Goal: Download file/media

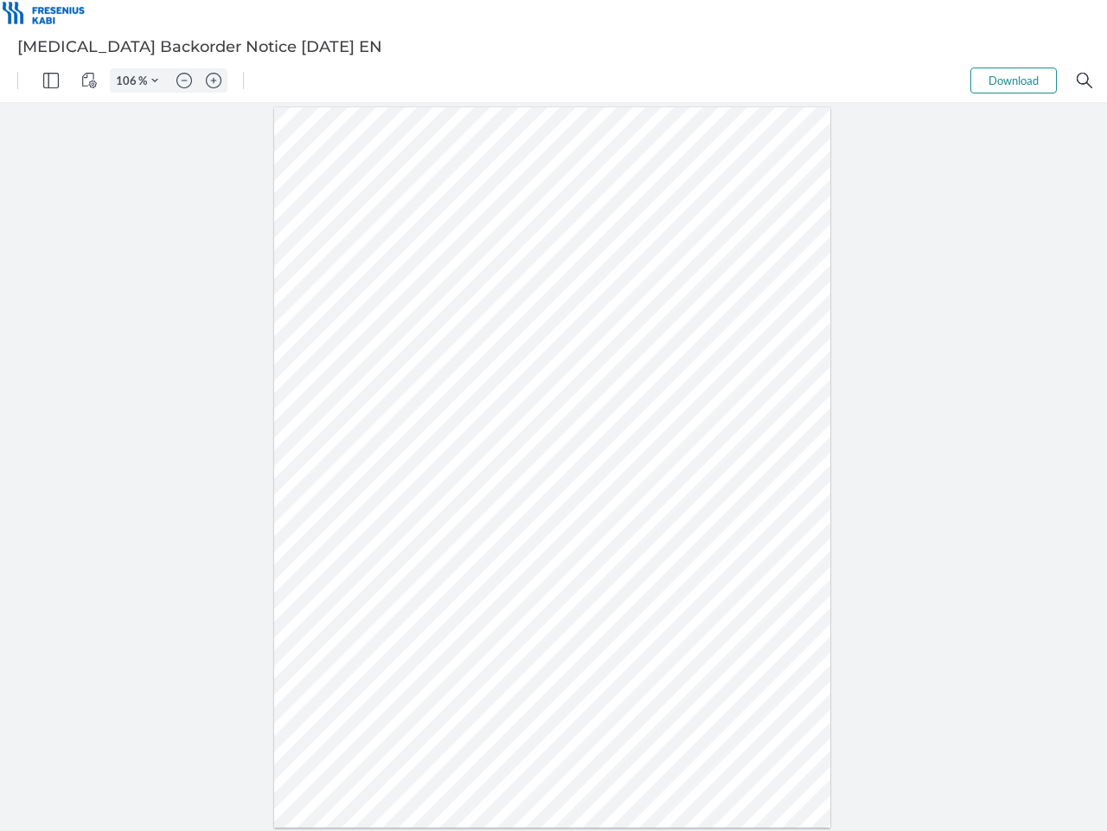
click at [51, 80] on img "Panel" at bounding box center [51, 81] width 16 height 16
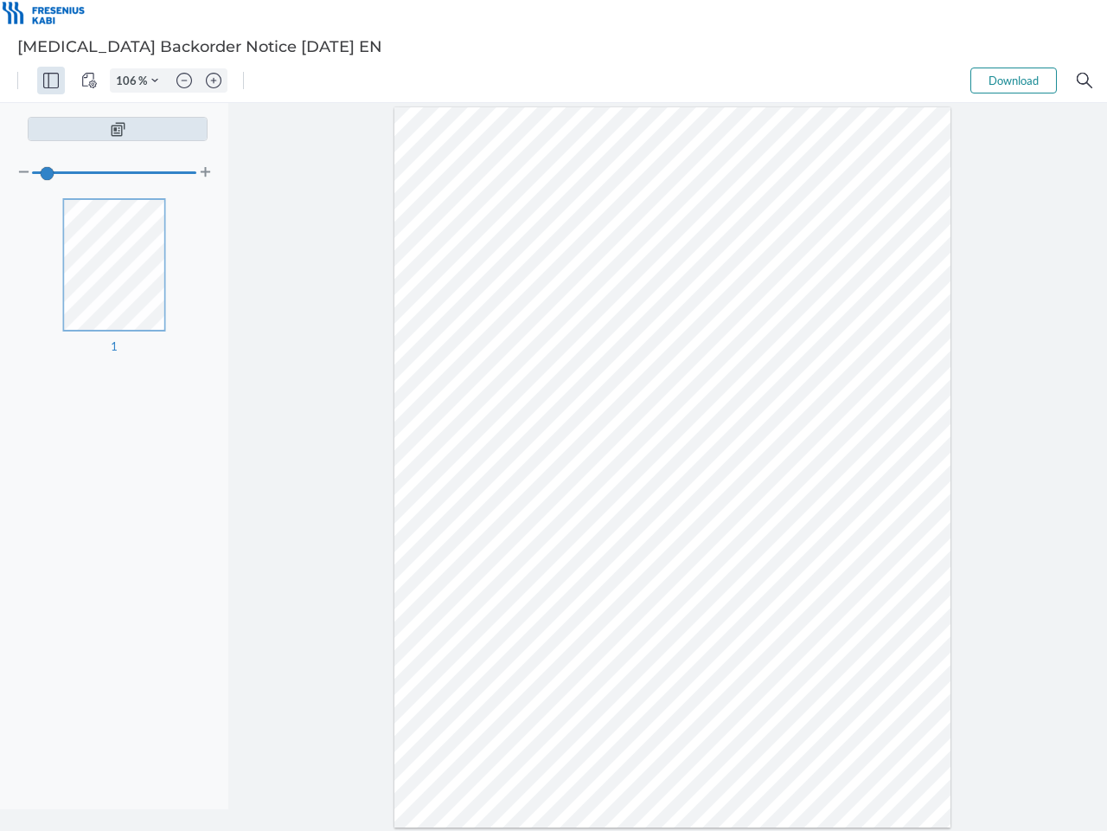
click at [89, 80] on img "View Controls" at bounding box center [89, 81] width 16 height 16
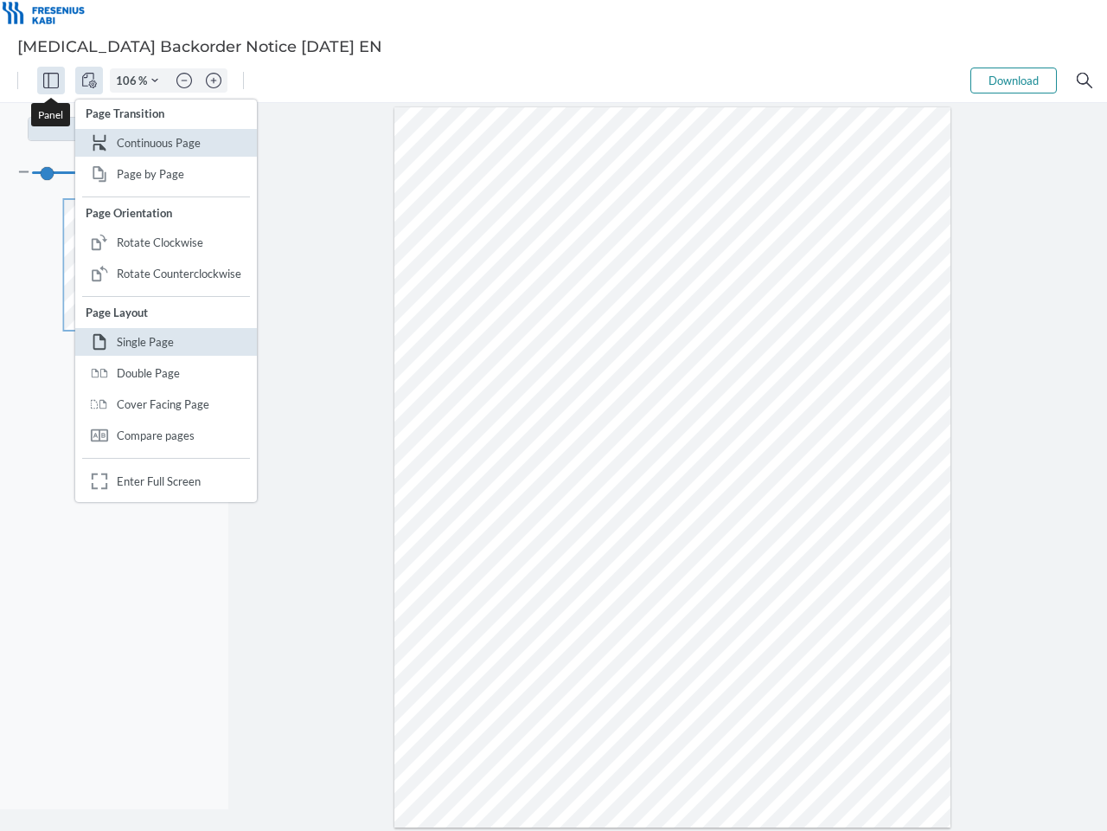
click at [129, 80] on input "106" at bounding box center [125, 81] width 28 height 16
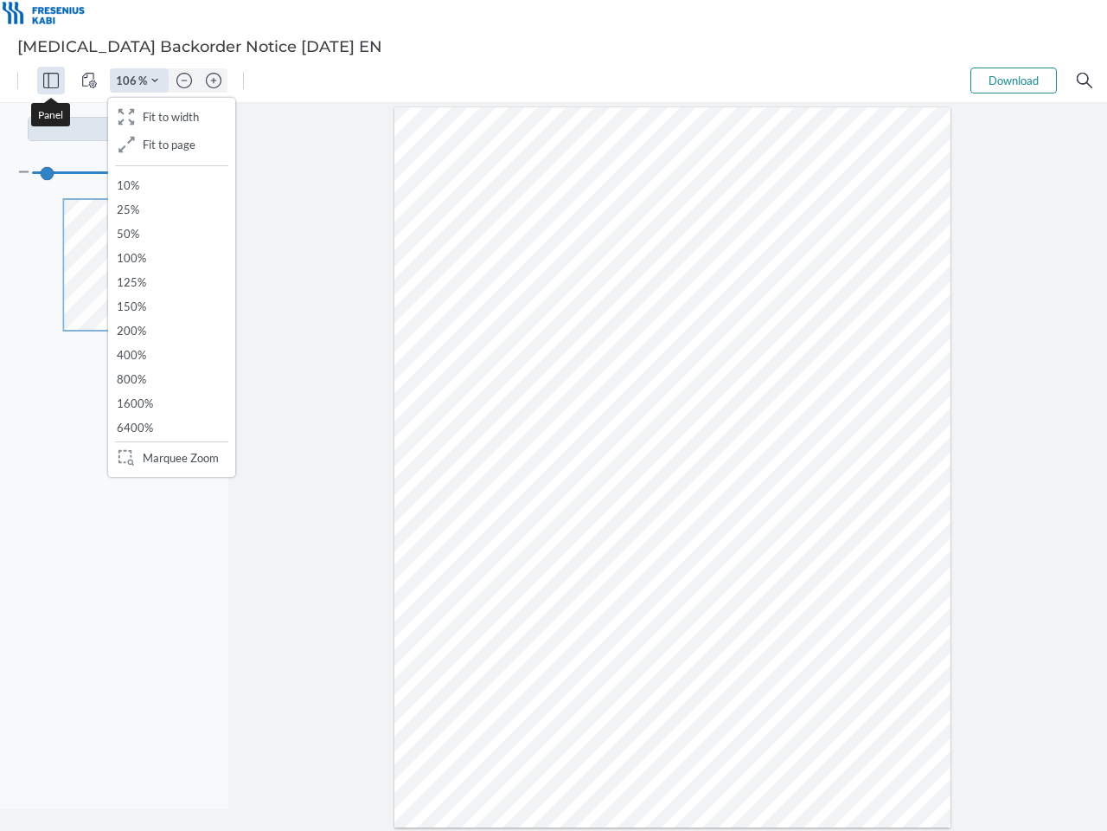
click at [155, 80] on img "Zoom Controls" at bounding box center [154, 80] width 7 height 7
click at [184, 80] on img "Zoom out" at bounding box center [184, 81] width 16 height 16
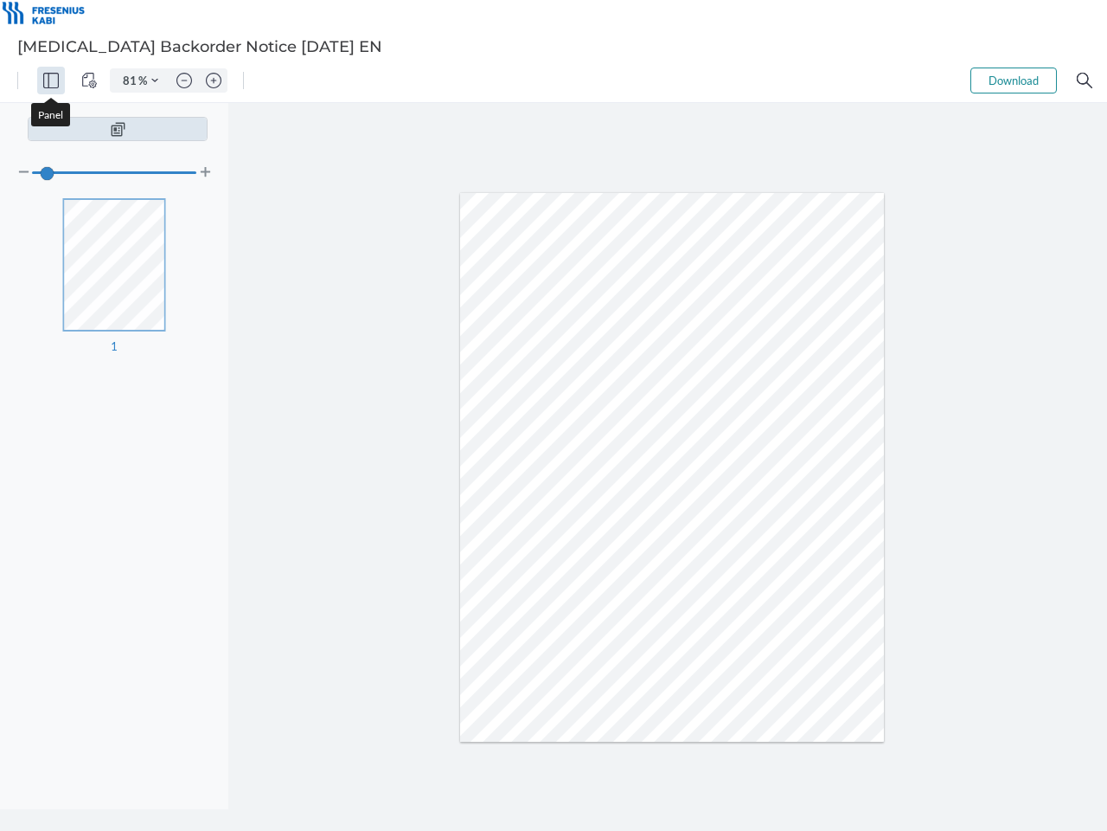
click at [214, 80] on img "Zoom in" at bounding box center [214, 81] width 16 height 16
type input "106"
click at [1014, 80] on button "Download" at bounding box center [1014, 80] width 87 height 26
click at [1085, 80] on img "Search" at bounding box center [1085, 81] width 16 height 16
